Goal: Submit feedback/report problem: Leave review/rating

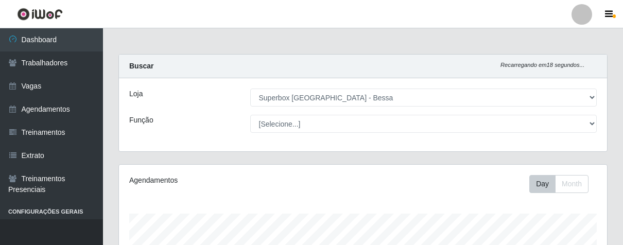
select select "206"
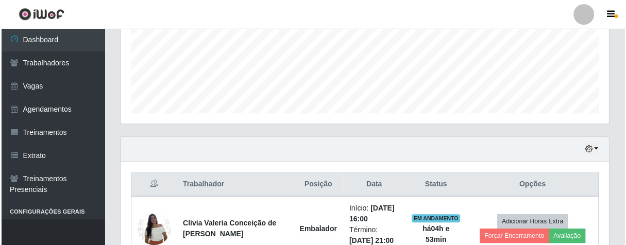
scroll to position [213, 488]
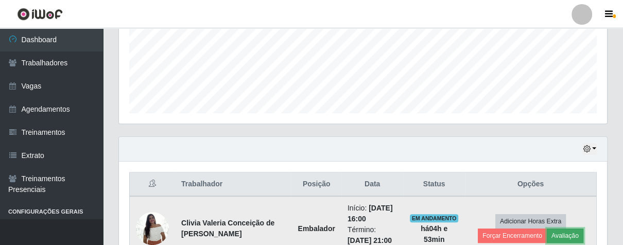
click at [557, 234] on button "Avaliação" at bounding box center [565, 236] width 37 height 14
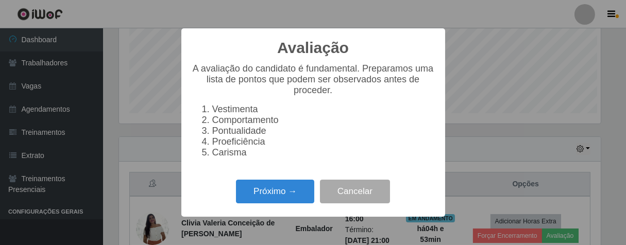
scroll to position [213, 482]
click at [282, 198] on button "Próximo →" at bounding box center [275, 192] width 78 height 24
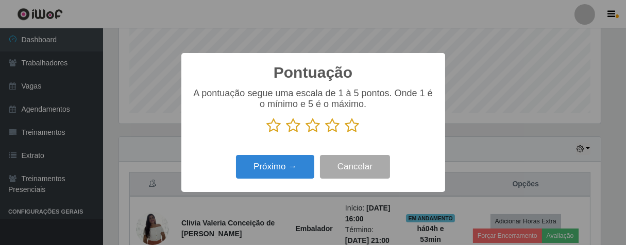
scroll to position [514841, 514573]
drag, startPoint x: 354, startPoint y: 128, endPoint x: 334, endPoint y: 135, distance: 21.2
click at [353, 129] on icon at bounding box center [352, 125] width 14 height 15
click at [345, 133] on input "radio" at bounding box center [345, 133] width 0 height 0
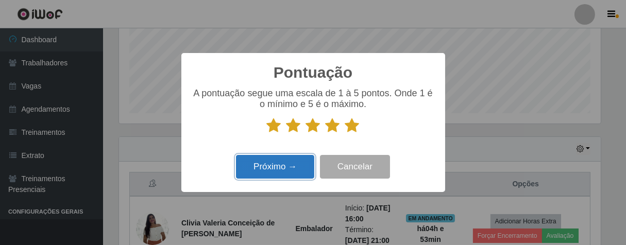
click at [268, 168] on button "Próximo →" at bounding box center [275, 167] width 78 height 24
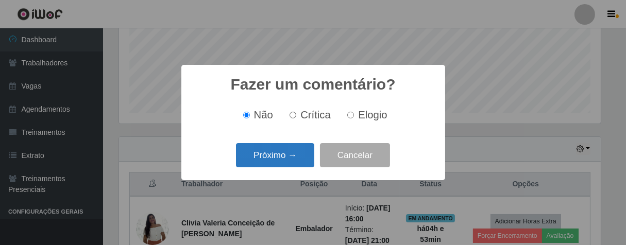
click at [295, 161] on button "Próximo →" at bounding box center [275, 155] width 78 height 24
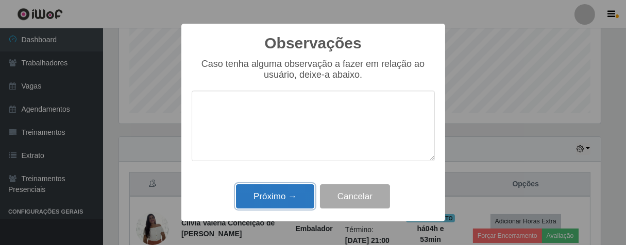
click at [292, 190] on button "Próximo →" at bounding box center [275, 196] width 78 height 24
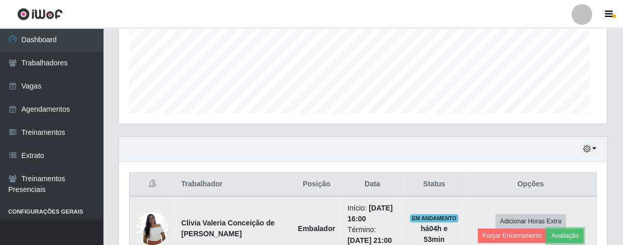
scroll to position [213, 488]
click at [493, 238] on button "Forçar Encerramento" at bounding box center [512, 236] width 69 height 14
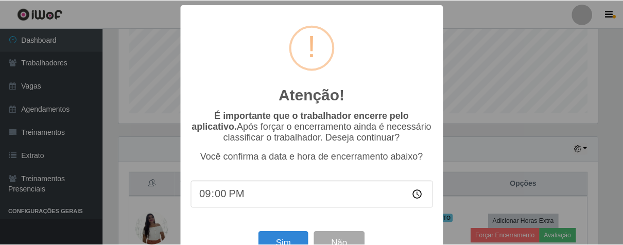
scroll to position [36, 0]
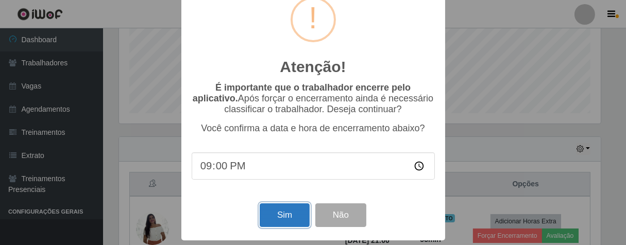
click at [284, 214] on button "Sim" at bounding box center [285, 215] width 50 height 24
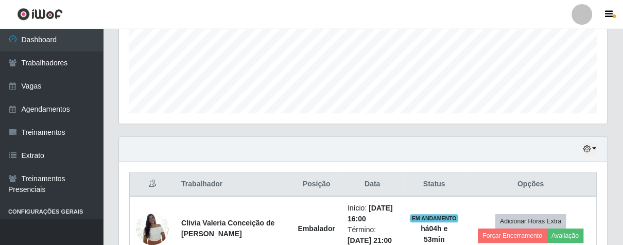
scroll to position [213, 482]
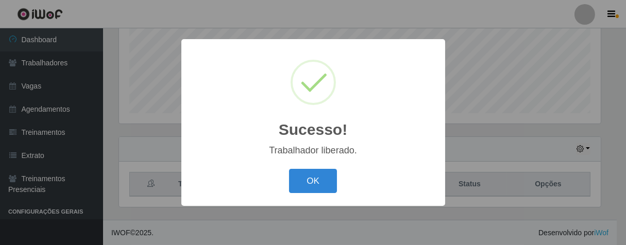
drag, startPoint x: 324, startPoint y: 179, endPoint x: 268, endPoint y: 107, distance: 90.7
click at [323, 178] on button "OK" at bounding box center [313, 181] width 48 height 24
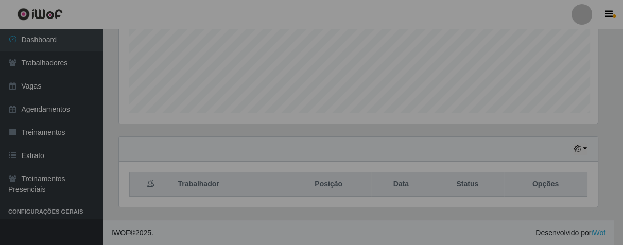
scroll to position [213, 488]
